Goal: Check status: Check status

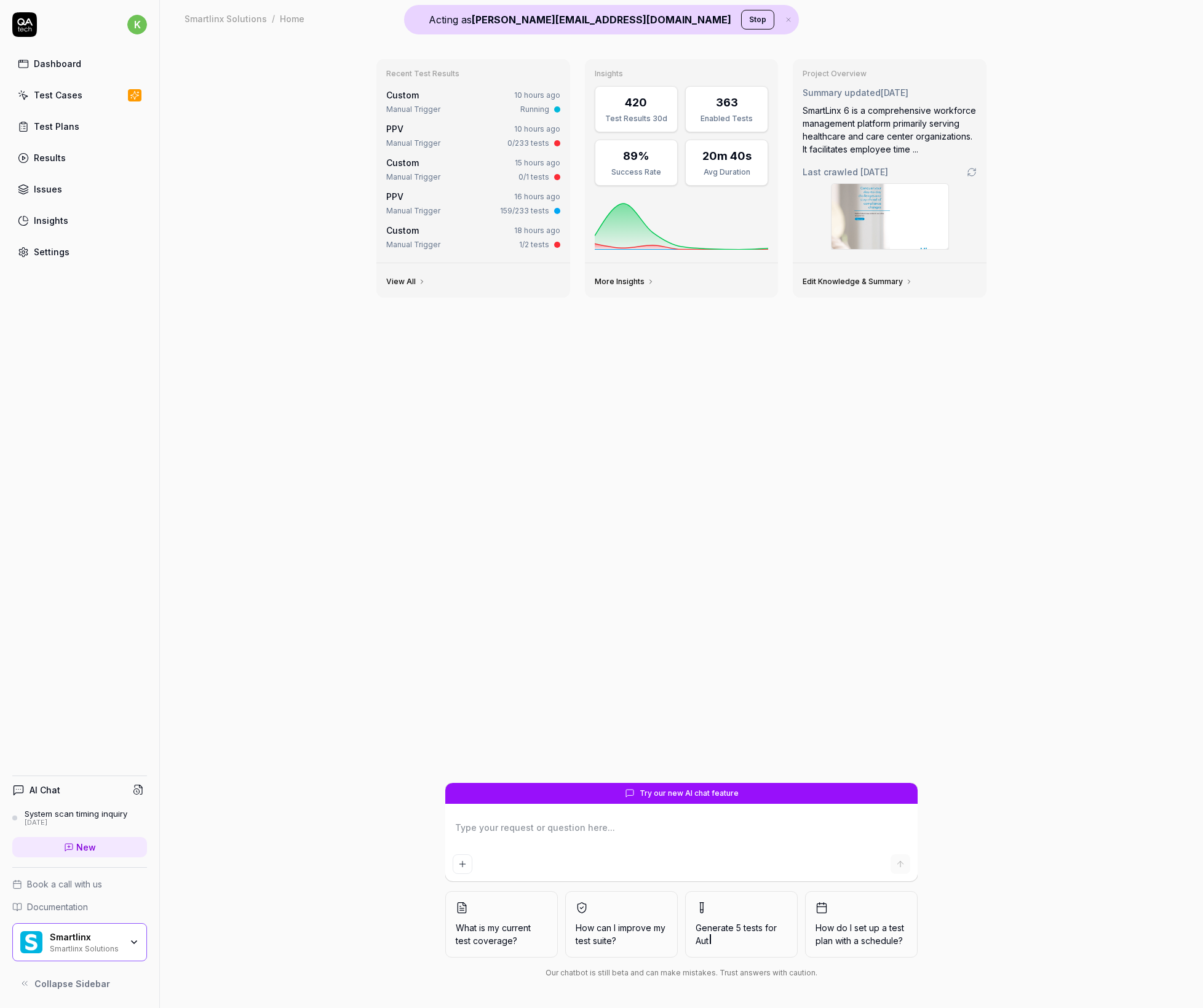
click at [741, 24] on button "Stop" at bounding box center [758, 20] width 33 height 20
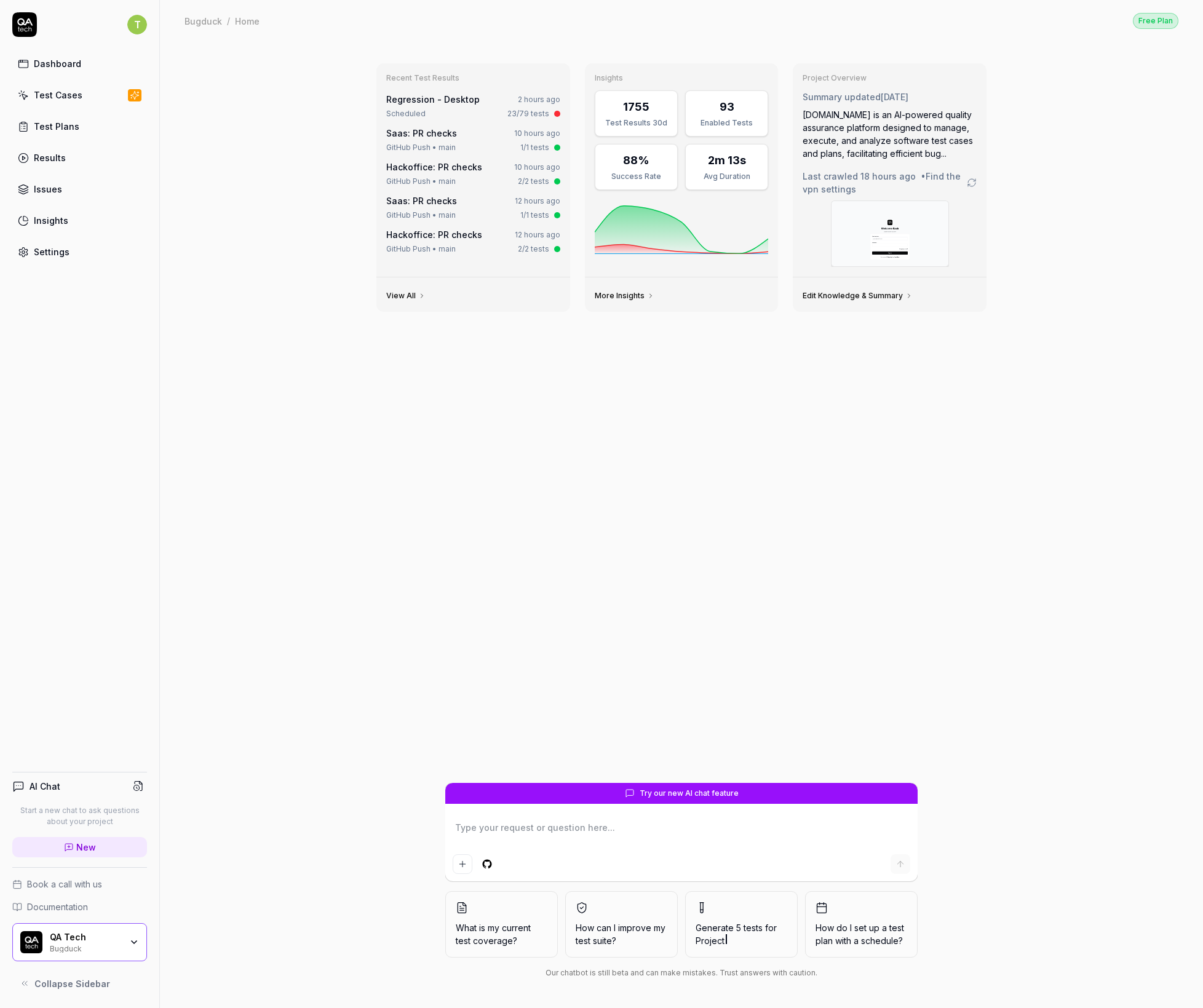
type textarea "*"
click at [36, 105] on link "Test Cases" at bounding box center [80, 95] width 134 height 24
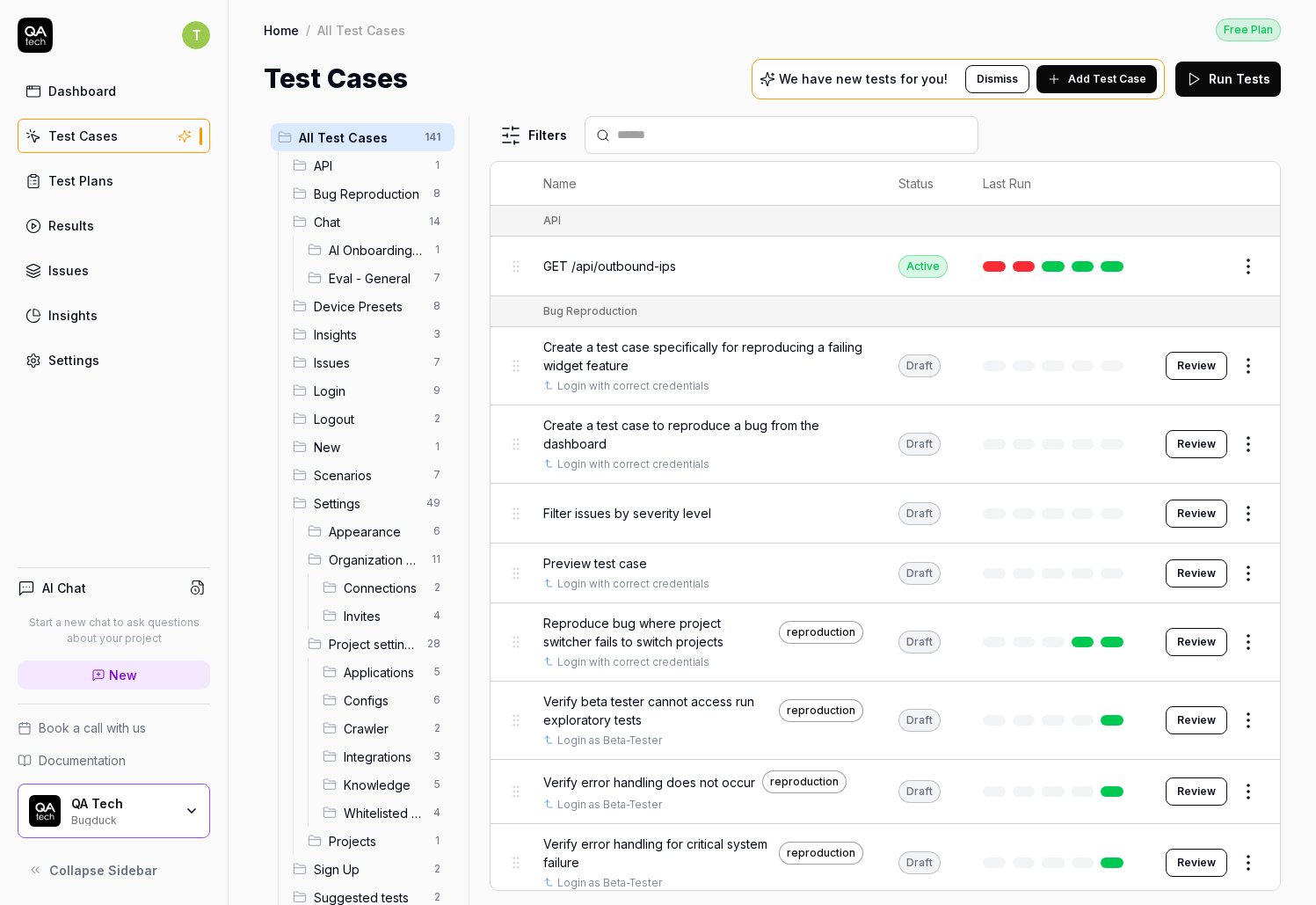
click at [102, 234] on link "Results" at bounding box center [114, 225] width 192 height 34
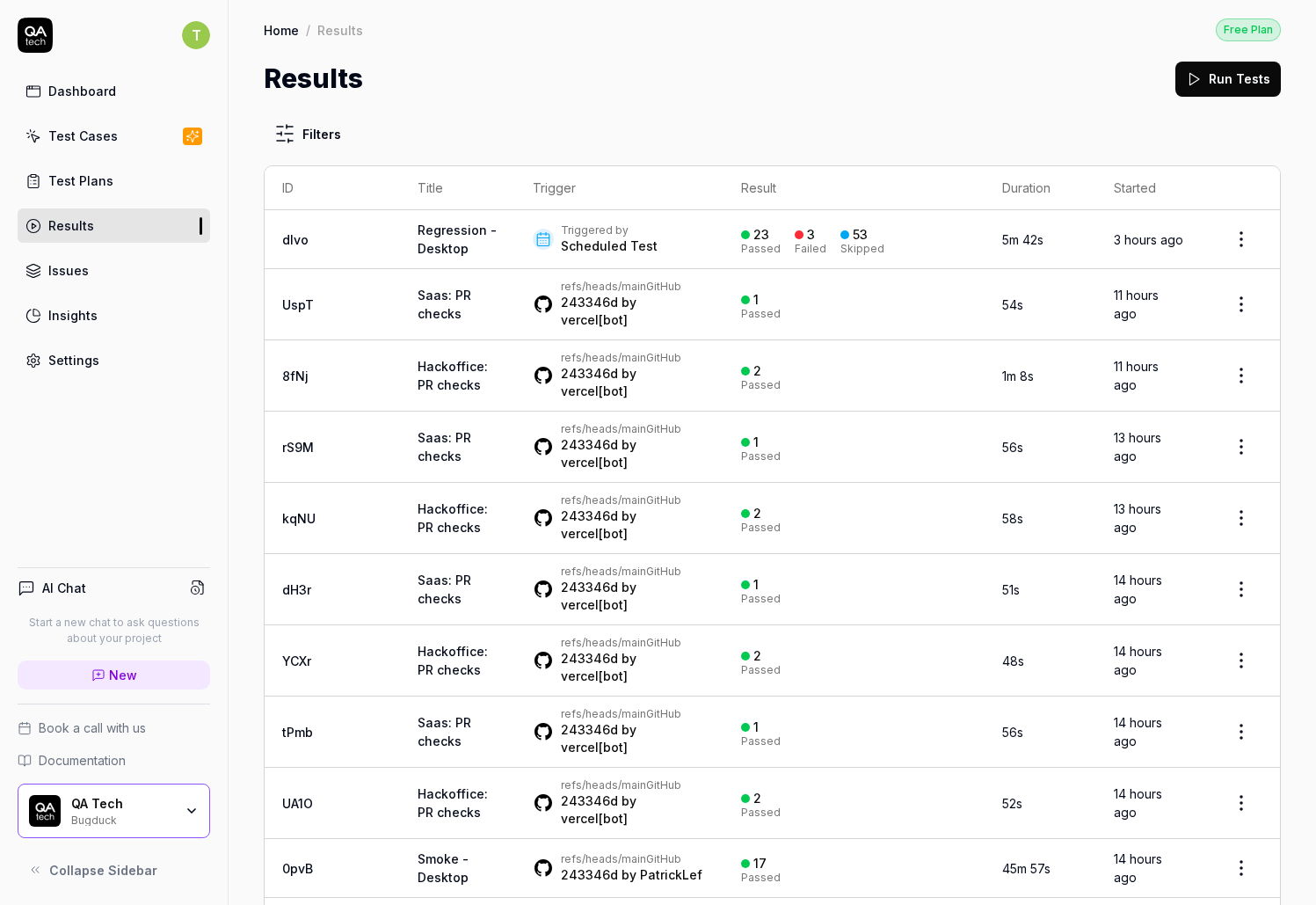
click at [296, 237] on link "dlvo" at bounding box center [296, 239] width 26 height 15
